Goal: Manage account settings

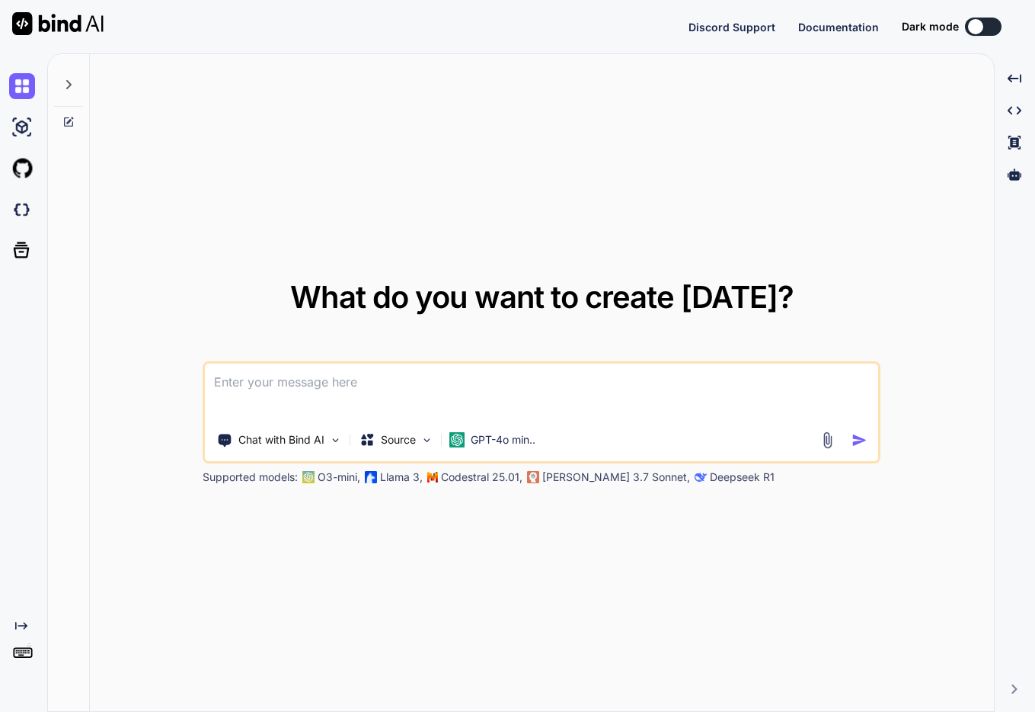
type textarea "x"
click at [25, 663] on img at bounding box center [22, 658] width 26 height 26
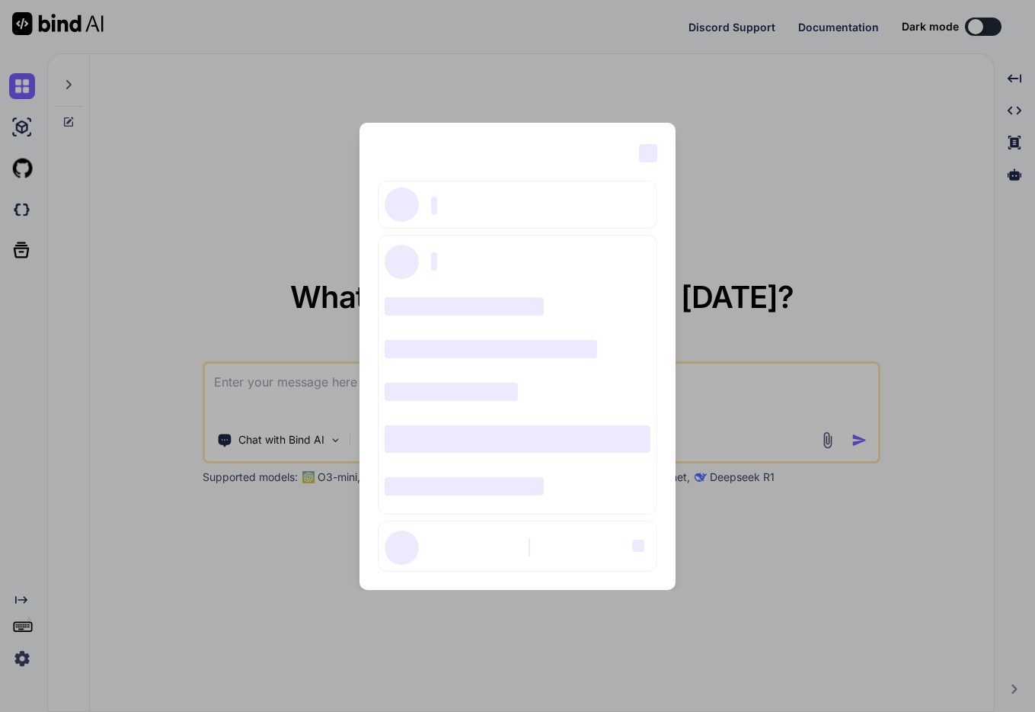
click at [528, 105] on div "‌ ‌ ‌ ‌ ‌ ‌ ‌ ‌ ‌ ‌ ‌ ‌ ‌ ‌ ‌" at bounding box center [517, 356] width 1035 height 712
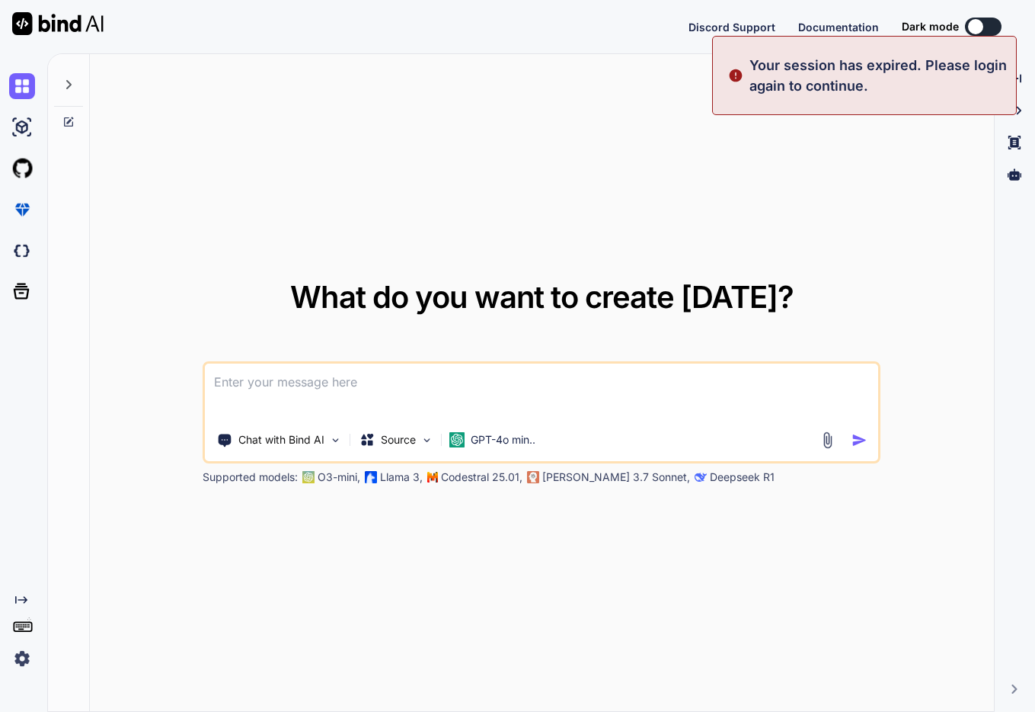
click at [27, 662] on img at bounding box center [22, 658] width 26 height 26
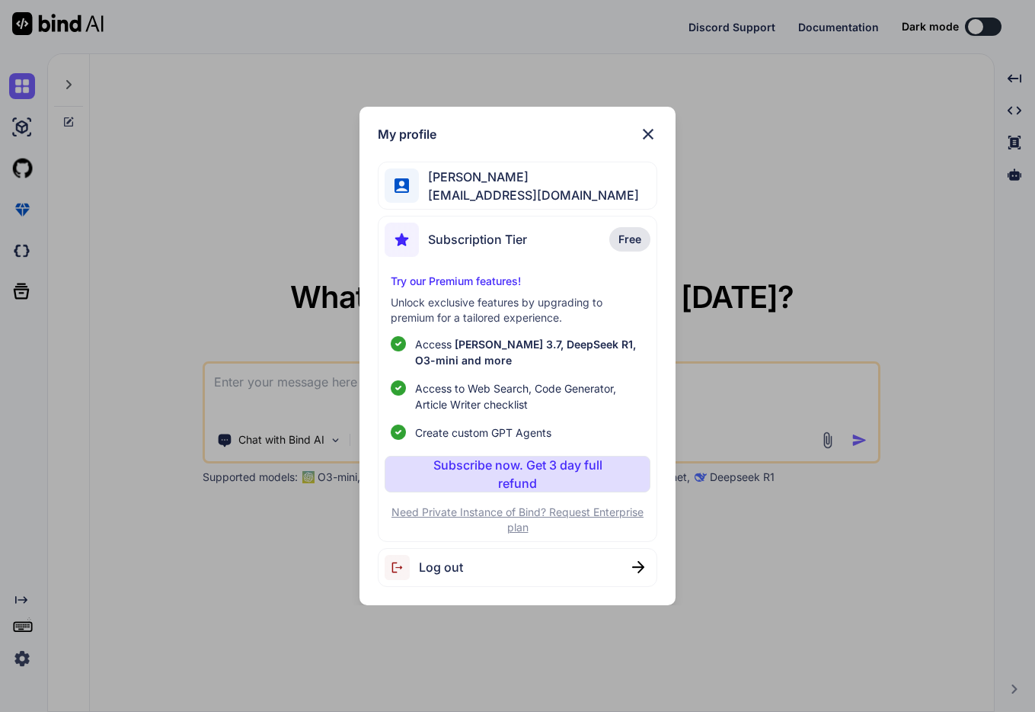
click at [474, 562] on div "Log out" at bounding box center [518, 567] width 280 height 39
type textarea "x"
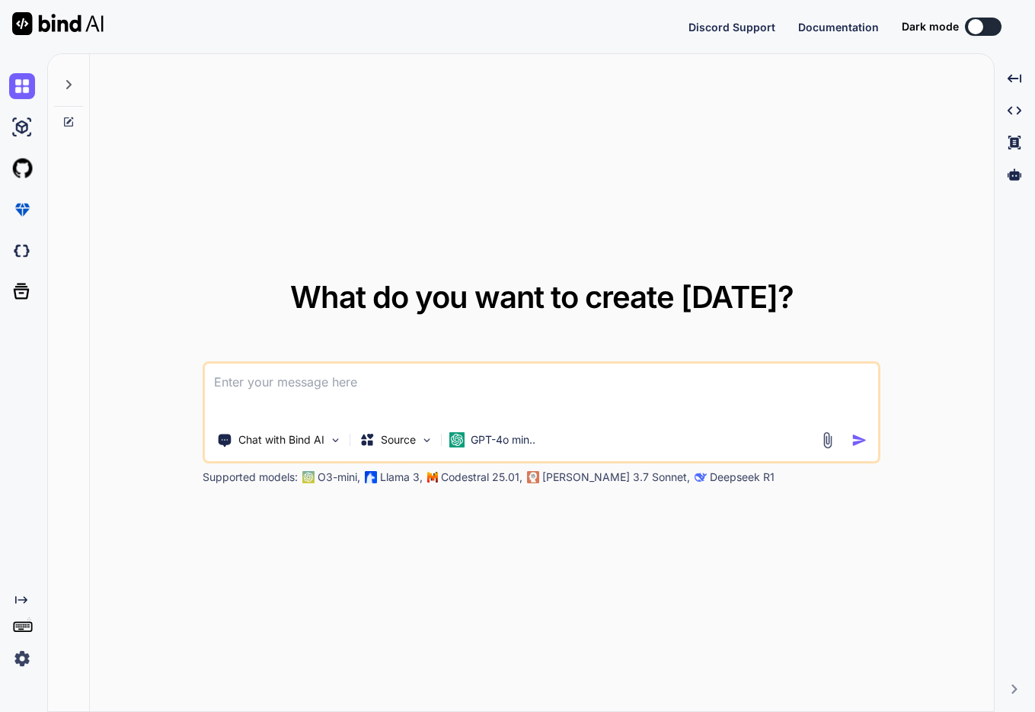
click at [19, 662] on img at bounding box center [22, 658] width 26 height 26
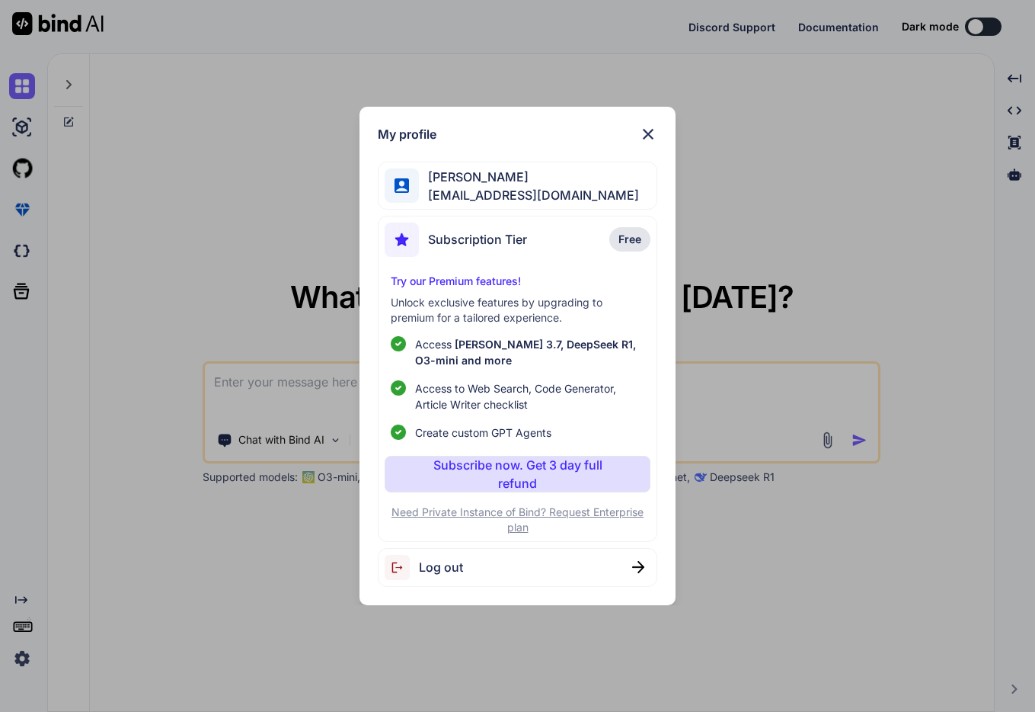
click at [557, 236] on div "Subscription Tier Free" at bounding box center [518, 242] width 266 height 40
click at [645, 137] on img at bounding box center [648, 134] width 18 height 18
